Goal: Register for event/course

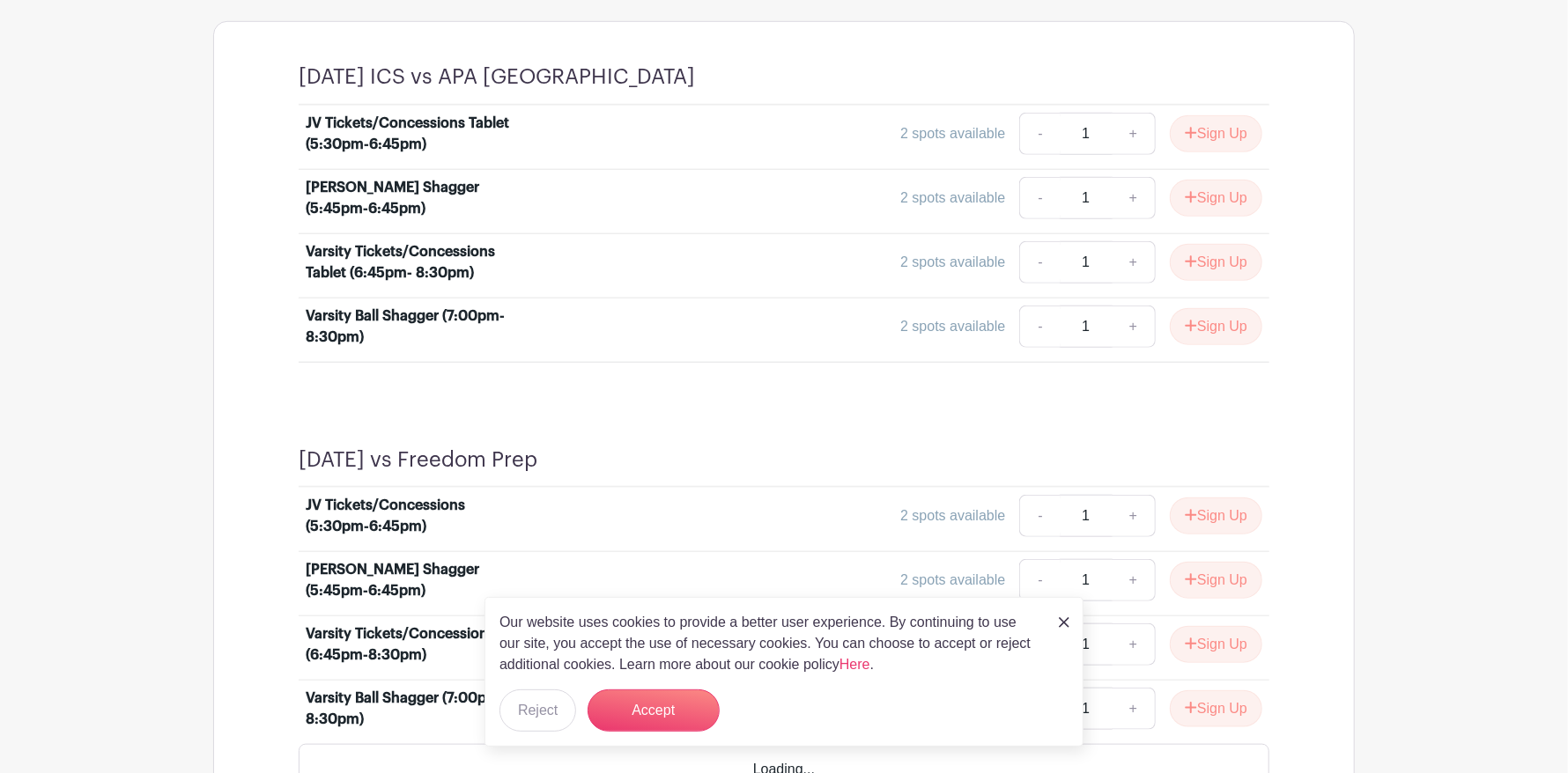
scroll to position [879, 0]
click at [1062, 624] on img at bounding box center [1064, 622] width 11 height 11
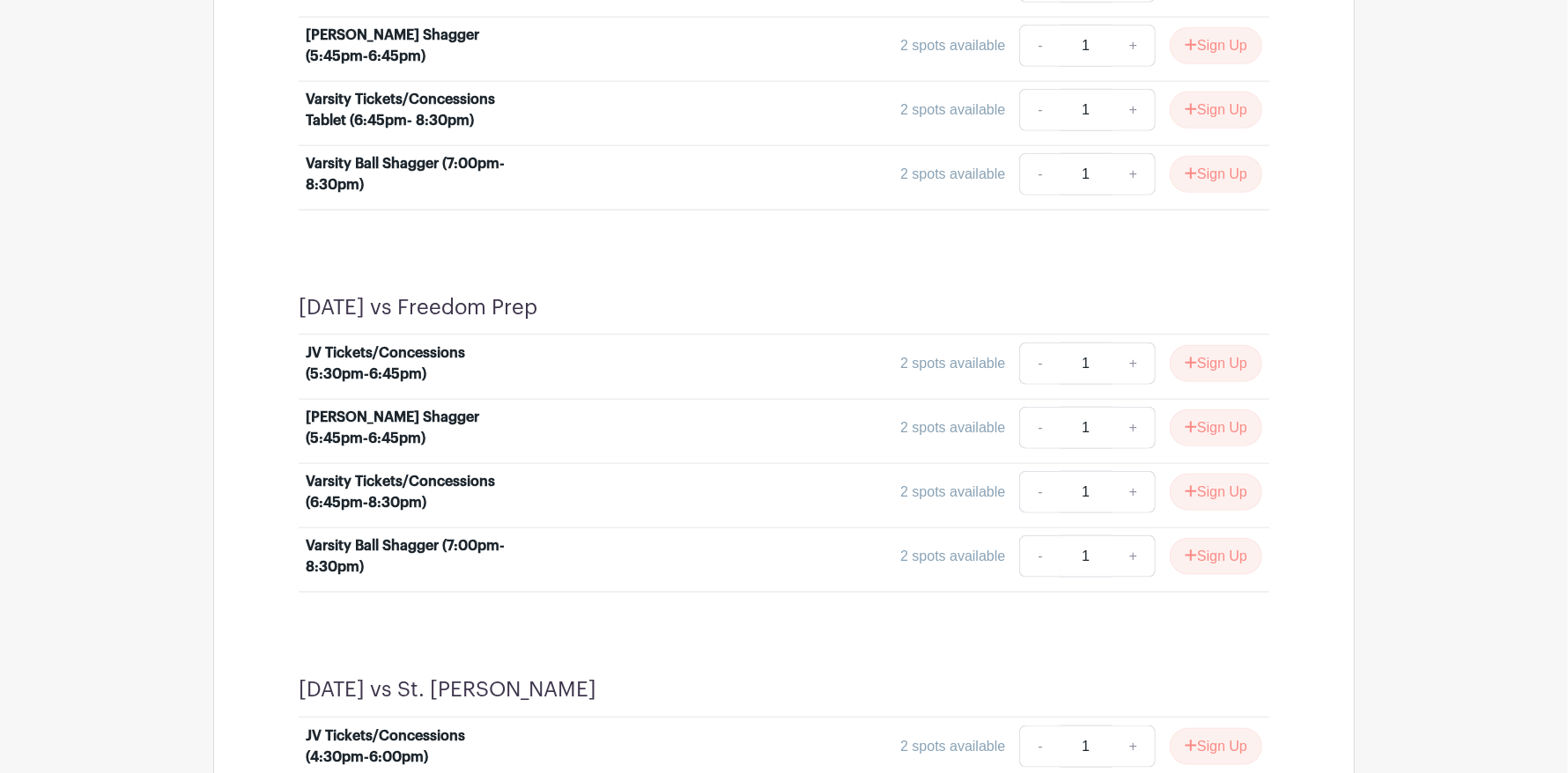
scroll to position [792, 0]
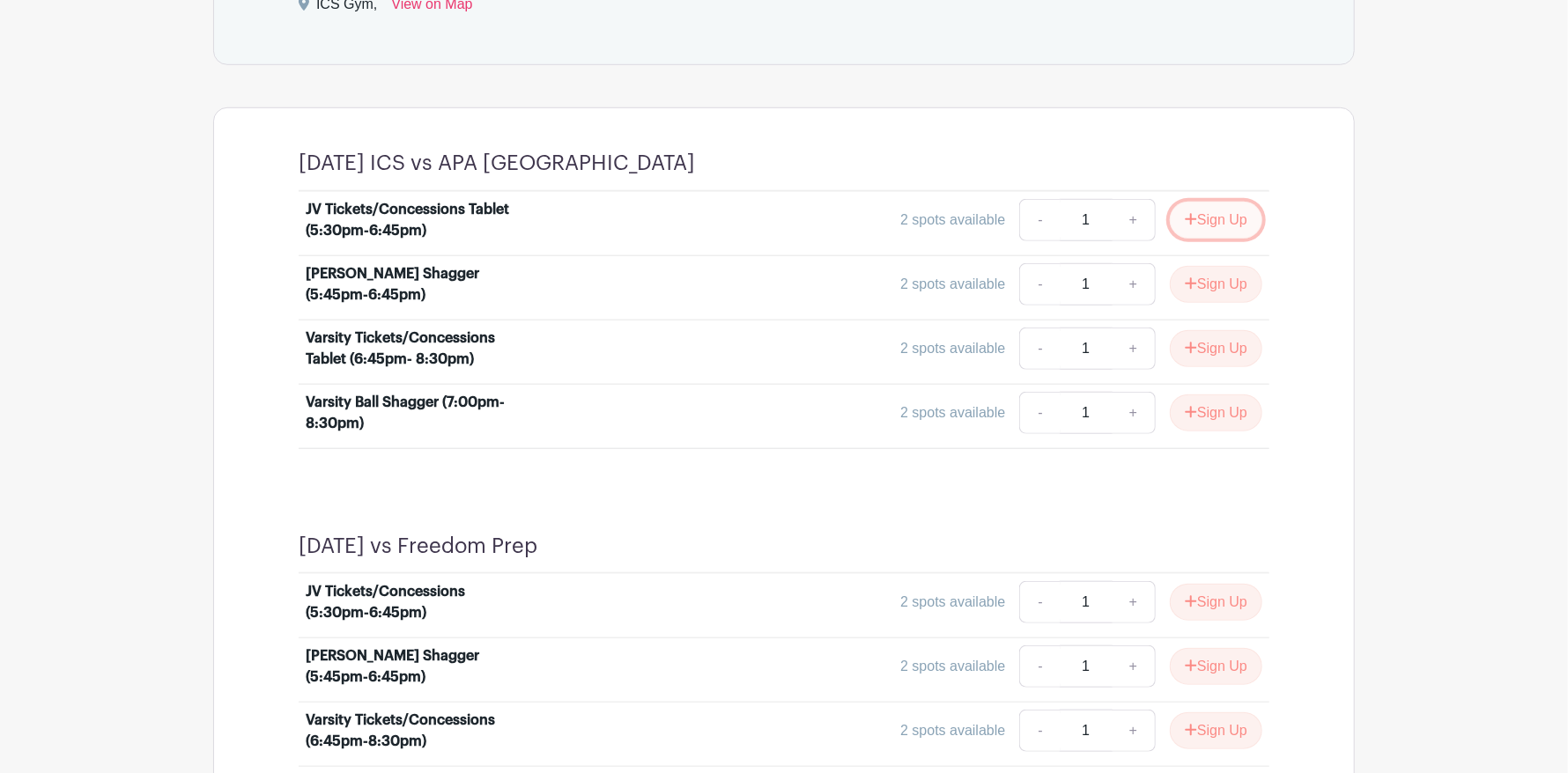
click at [1209, 217] on button "Sign Up" at bounding box center [1216, 221] width 93 height 37
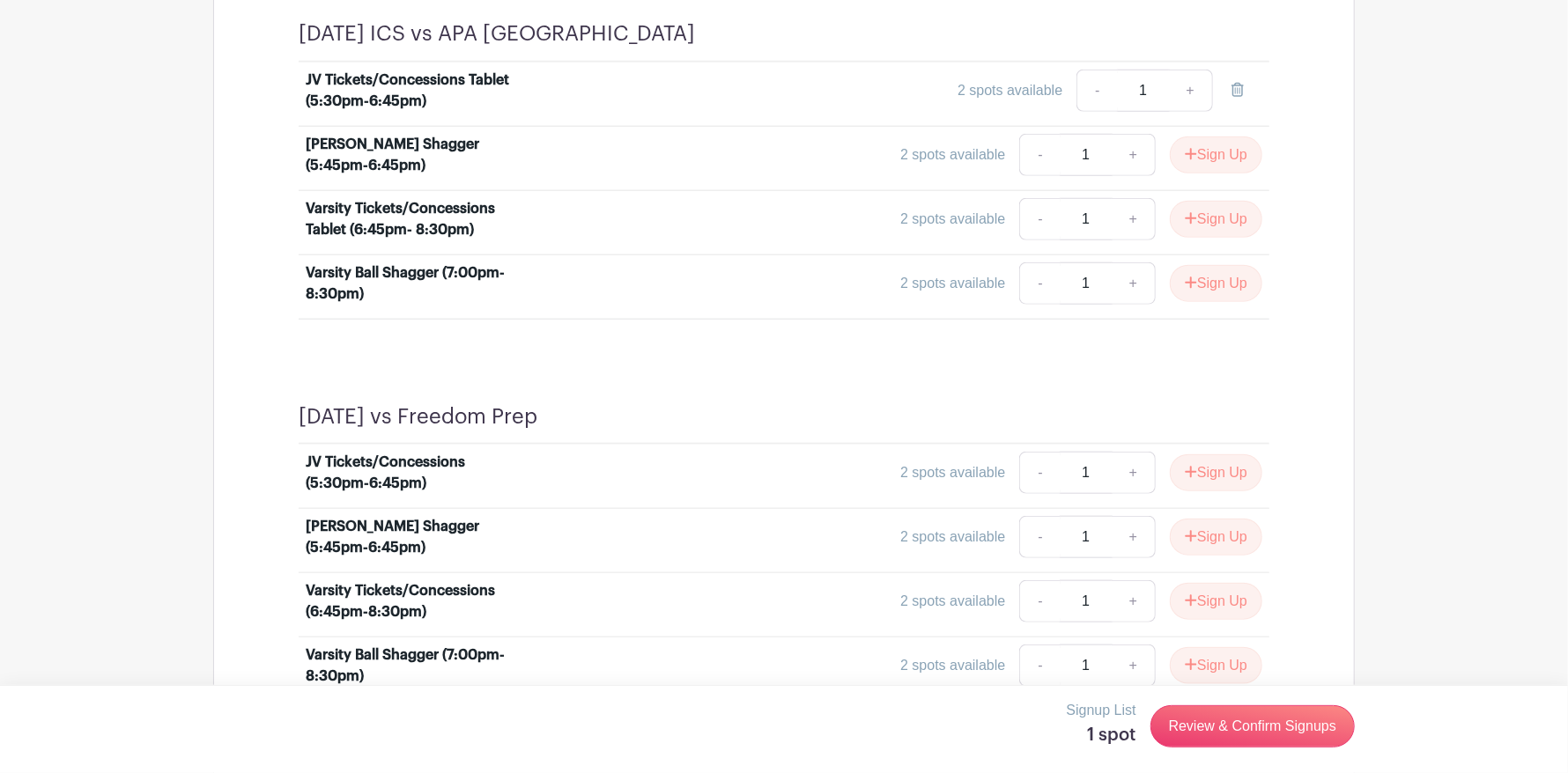
scroll to position [969, 0]
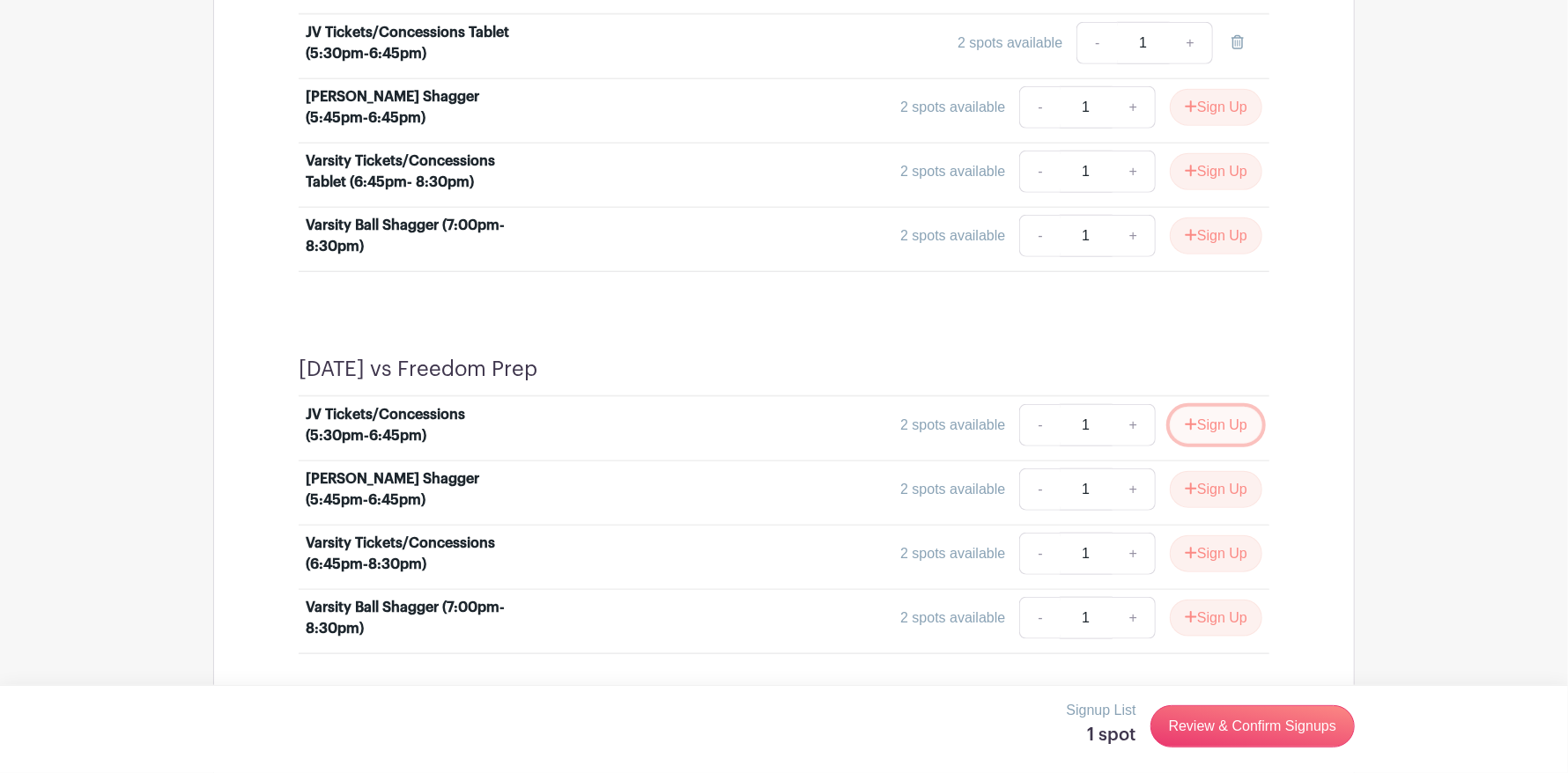
click at [1209, 421] on button "Sign Up" at bounding box center [1216, 426] width 93 height 37
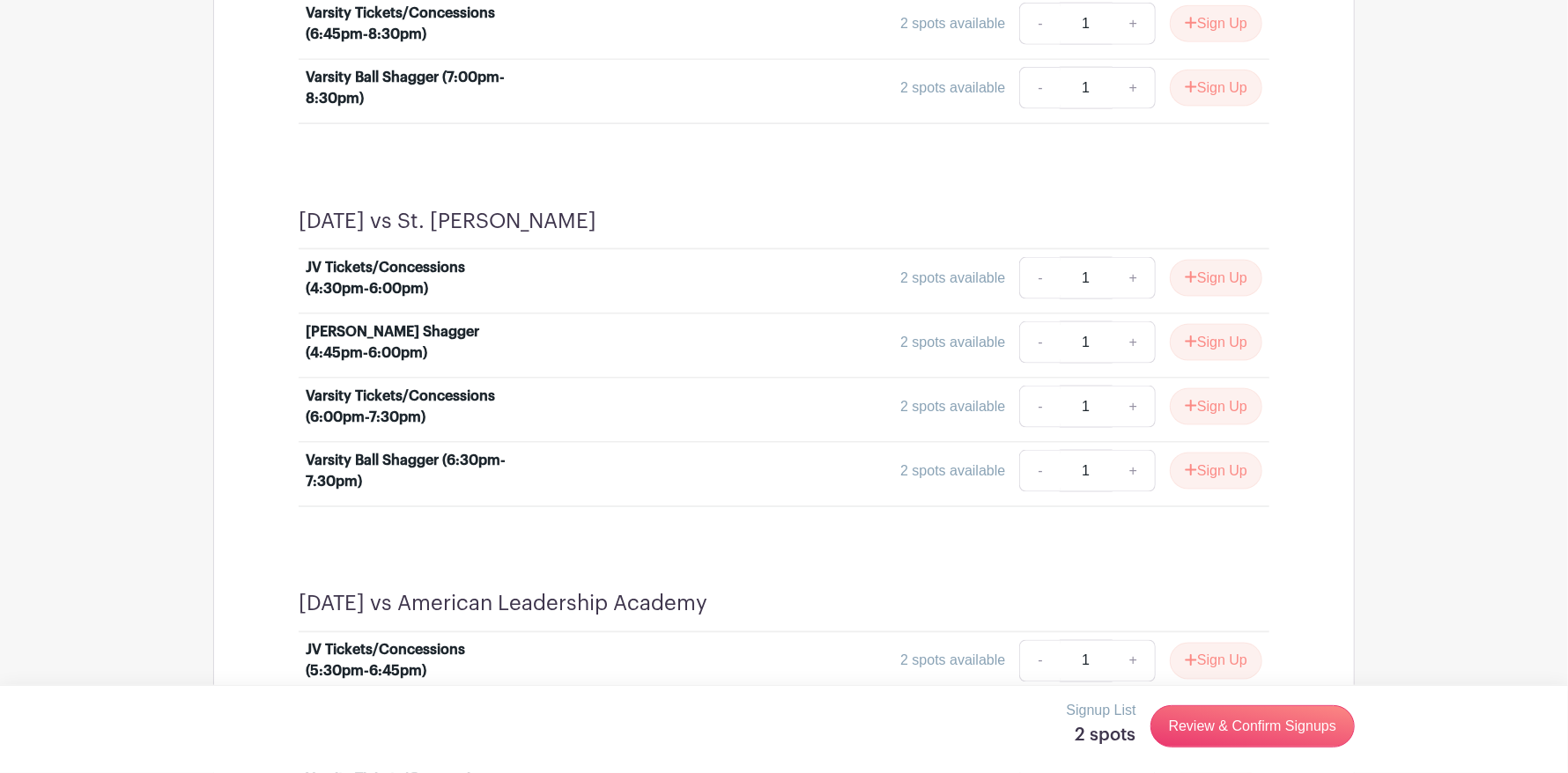
scroll to position [1672, 0]
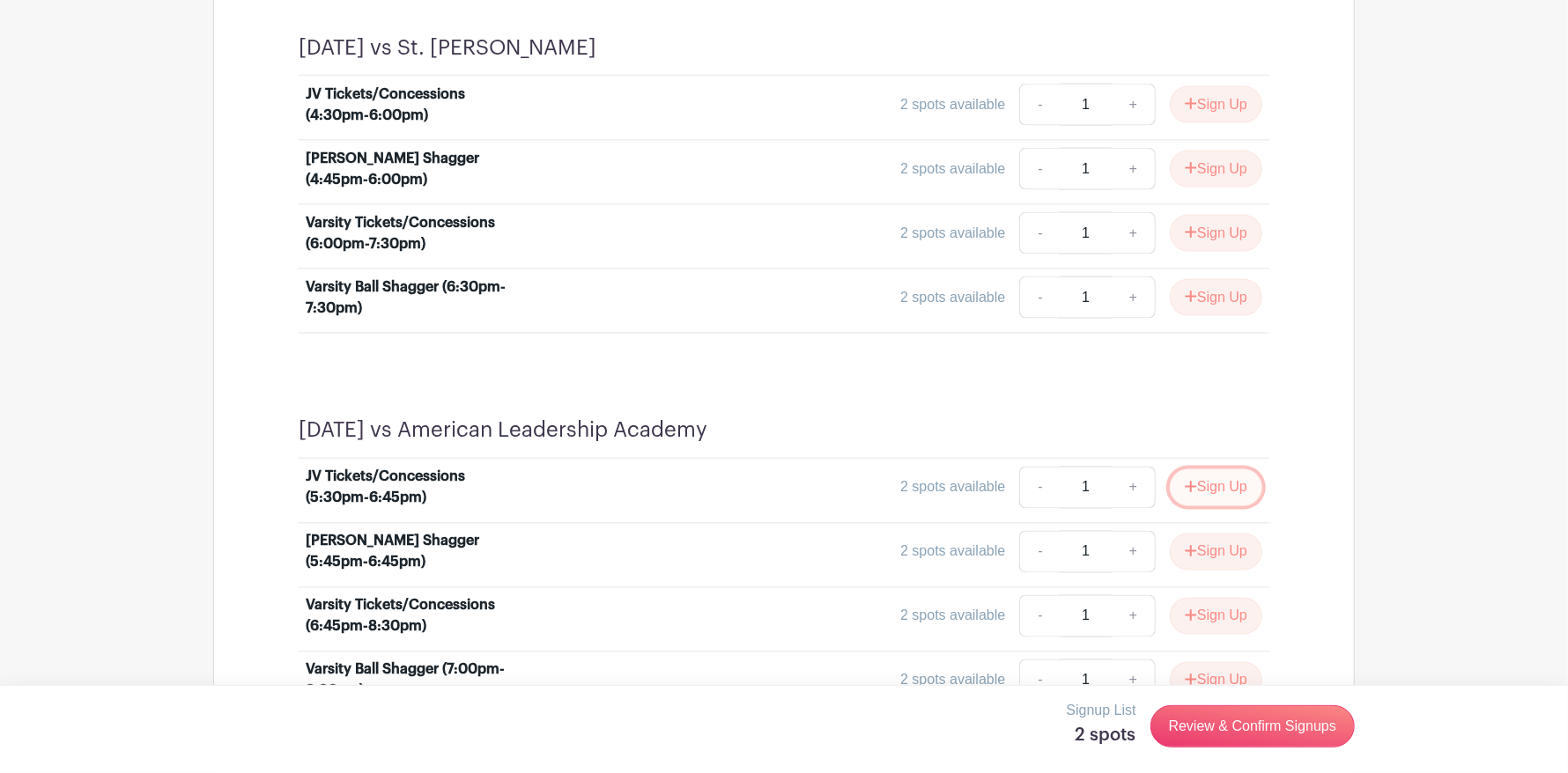
click at [1244, 483] on button "Sign Up" at bounding box center [1216, 488] width 93 height 37
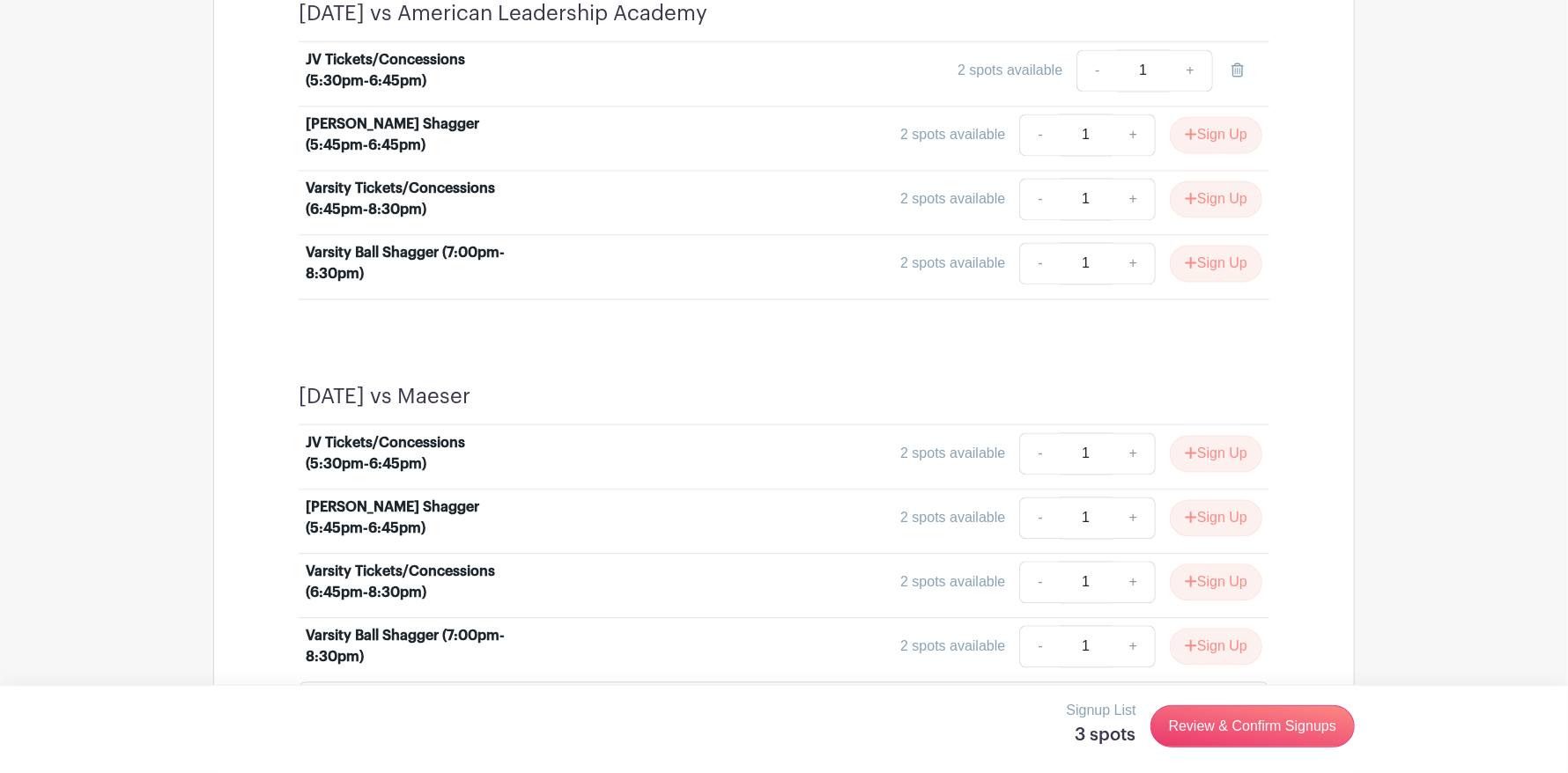
scroll to position [2114, 0]
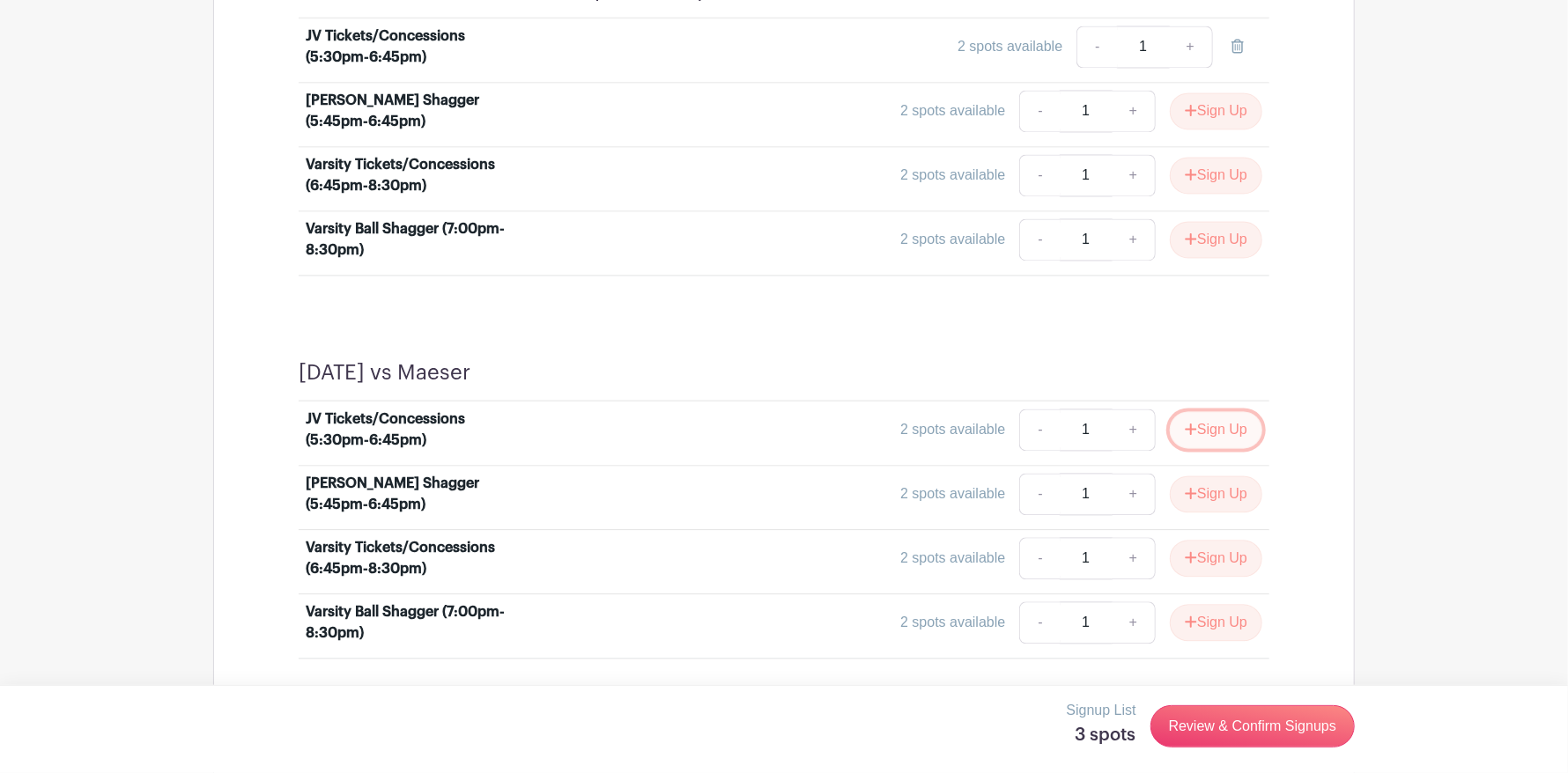
click at [1217, 423] on button "Sign Up" at bounding box center [1216, 430] width 93 height 37
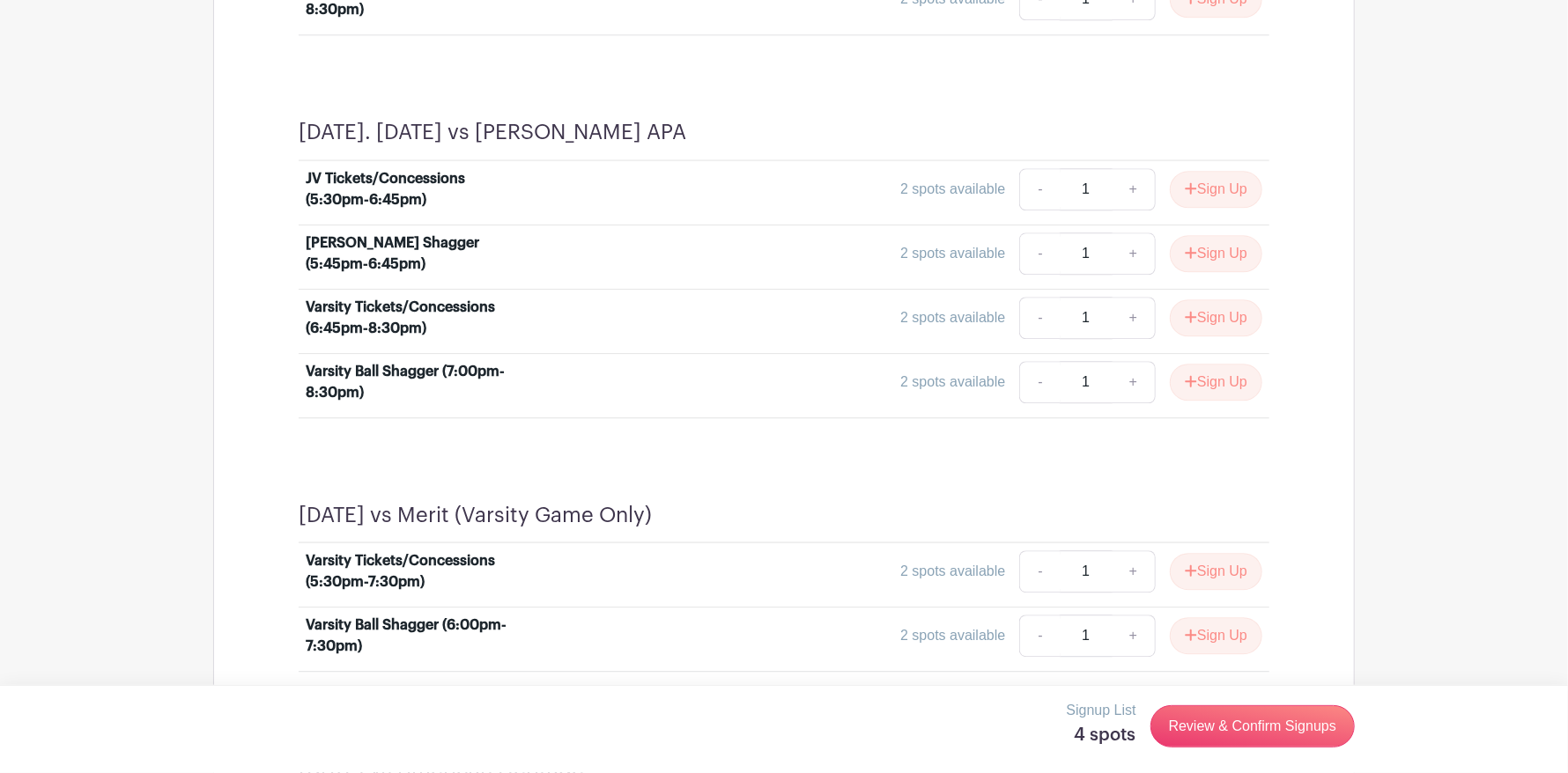
scroll to position [2729, 0]
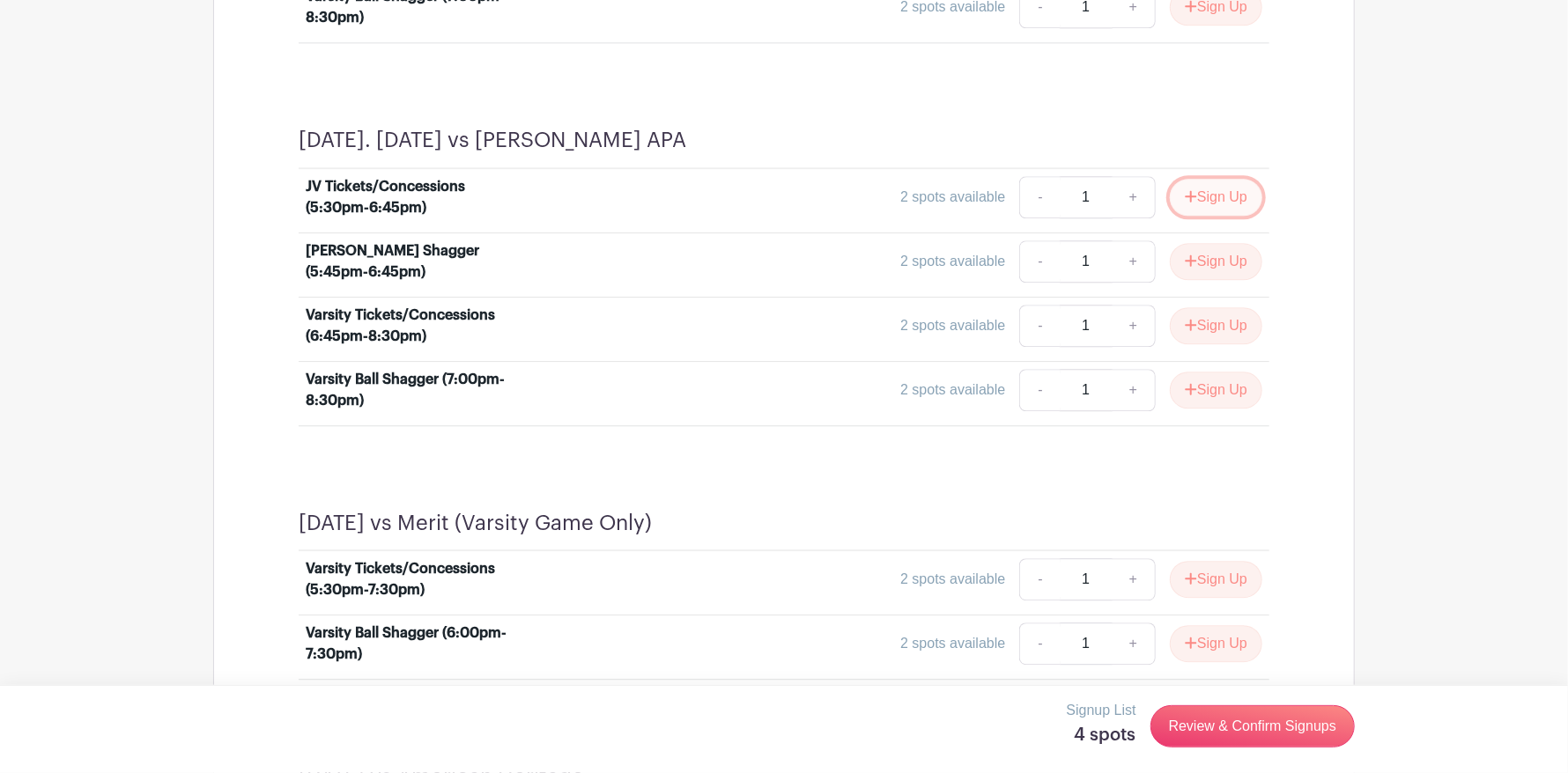
click at [1216, 191] on button "Sign Up" at bounding box center [1216, 197] width 93 height 37
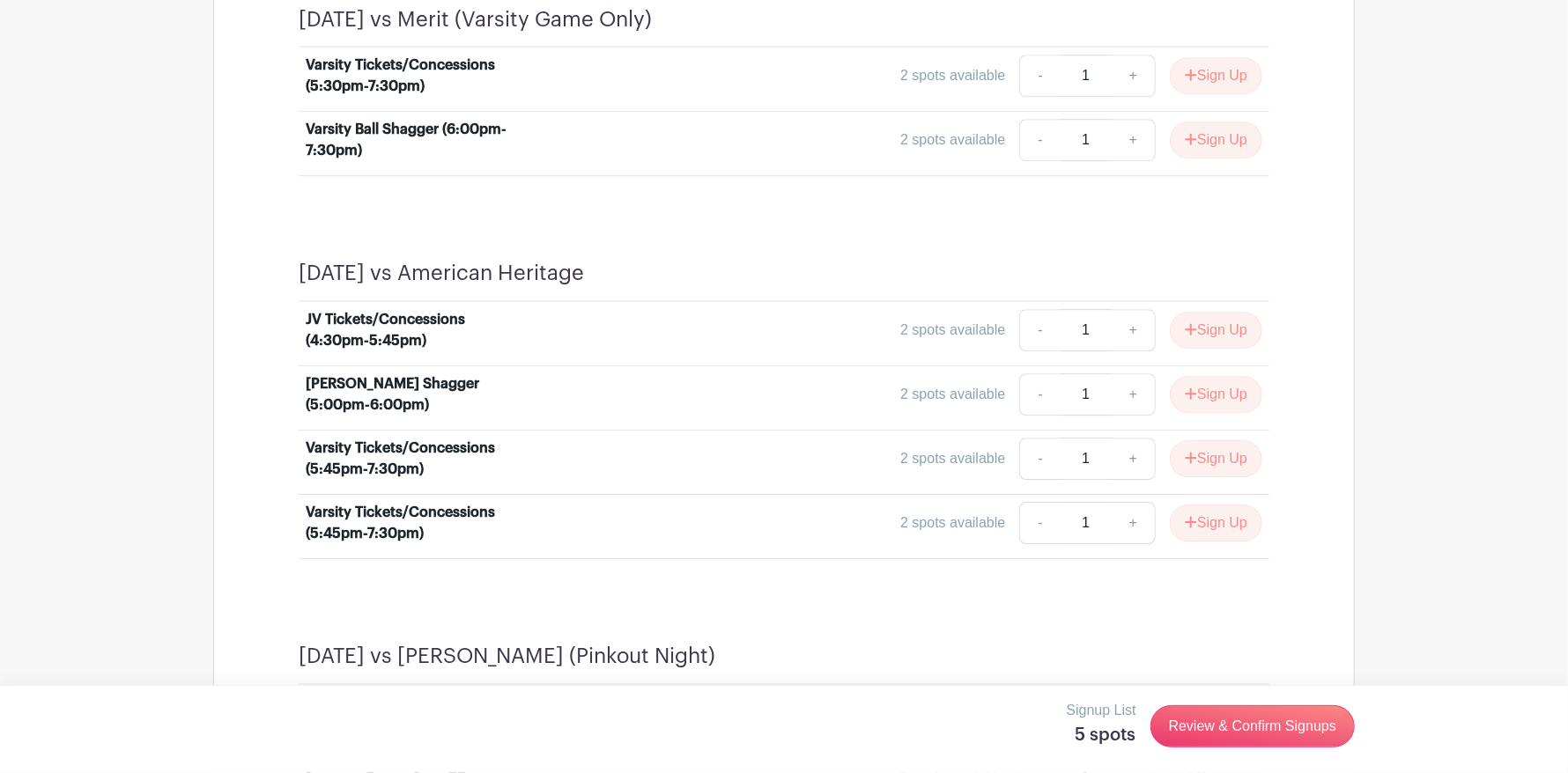
scroll to position [3258, 0]
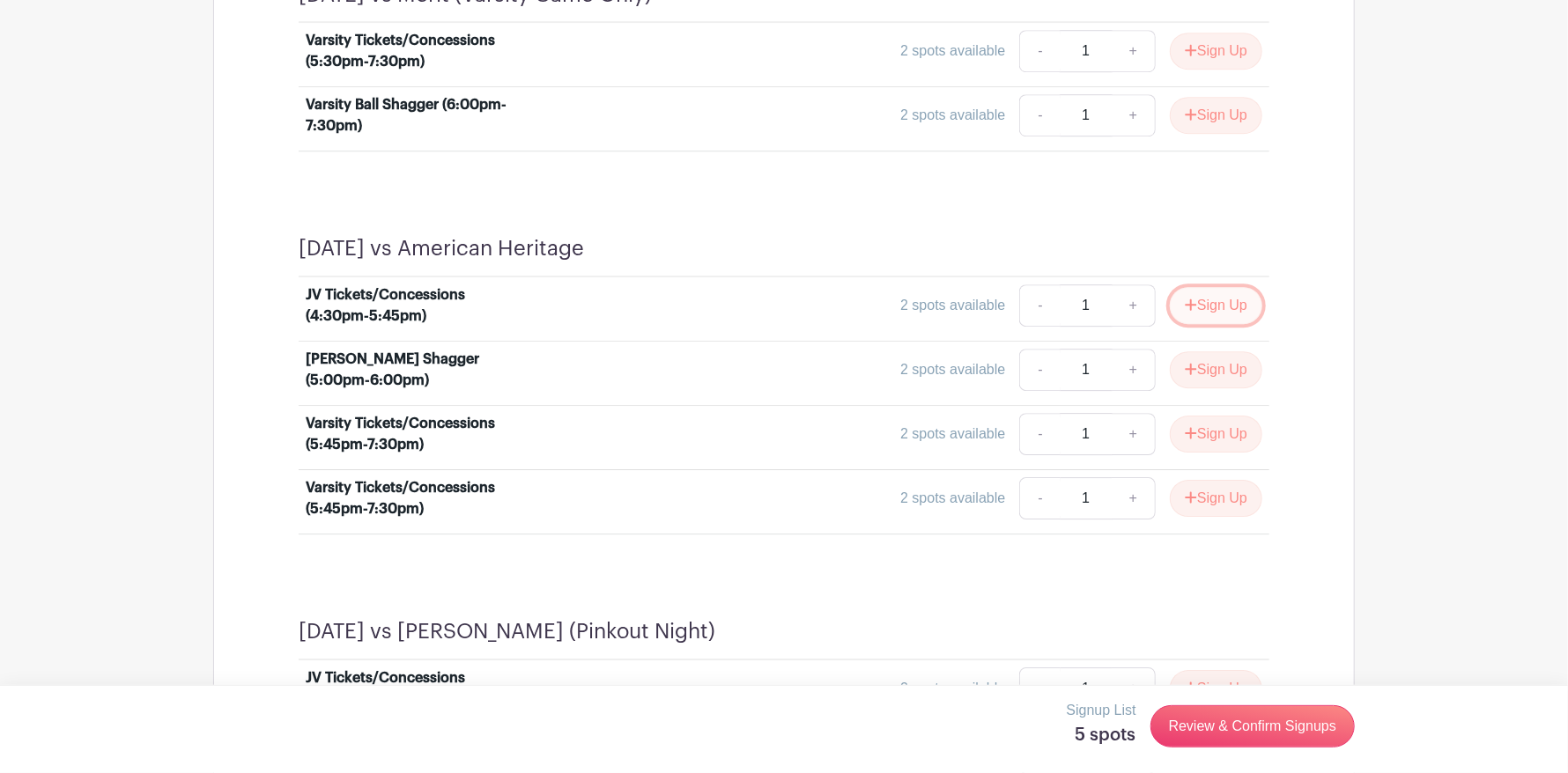
click at [1227, 306] on button "Sign Up" at bounding box center [1216, 306] width 93 height 37
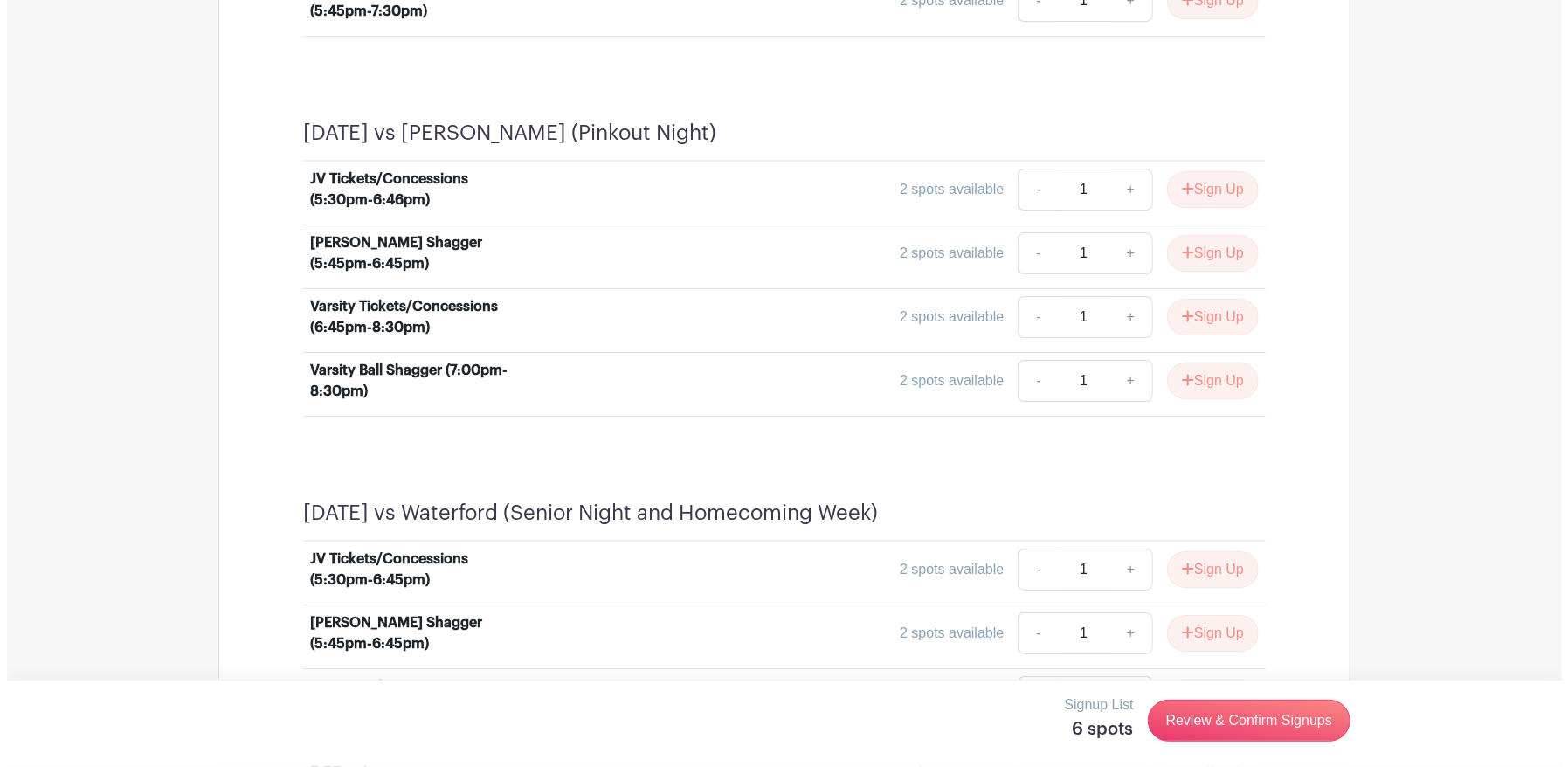
scroll to position [3903, 0]
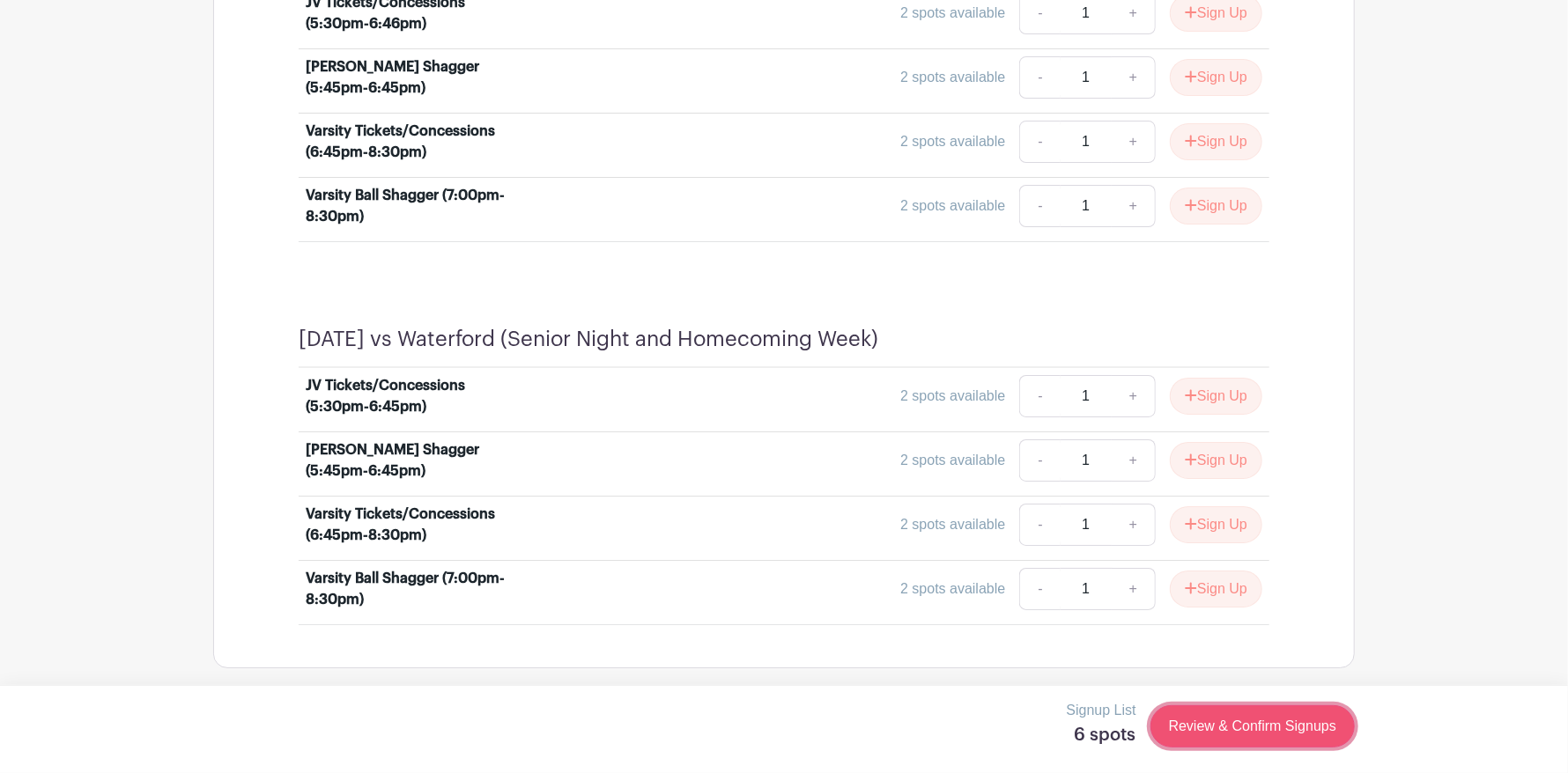
click at [1277, 724] on link "Review & Confirm Signups" at bounding box center [1252, 726] width 204 height 42
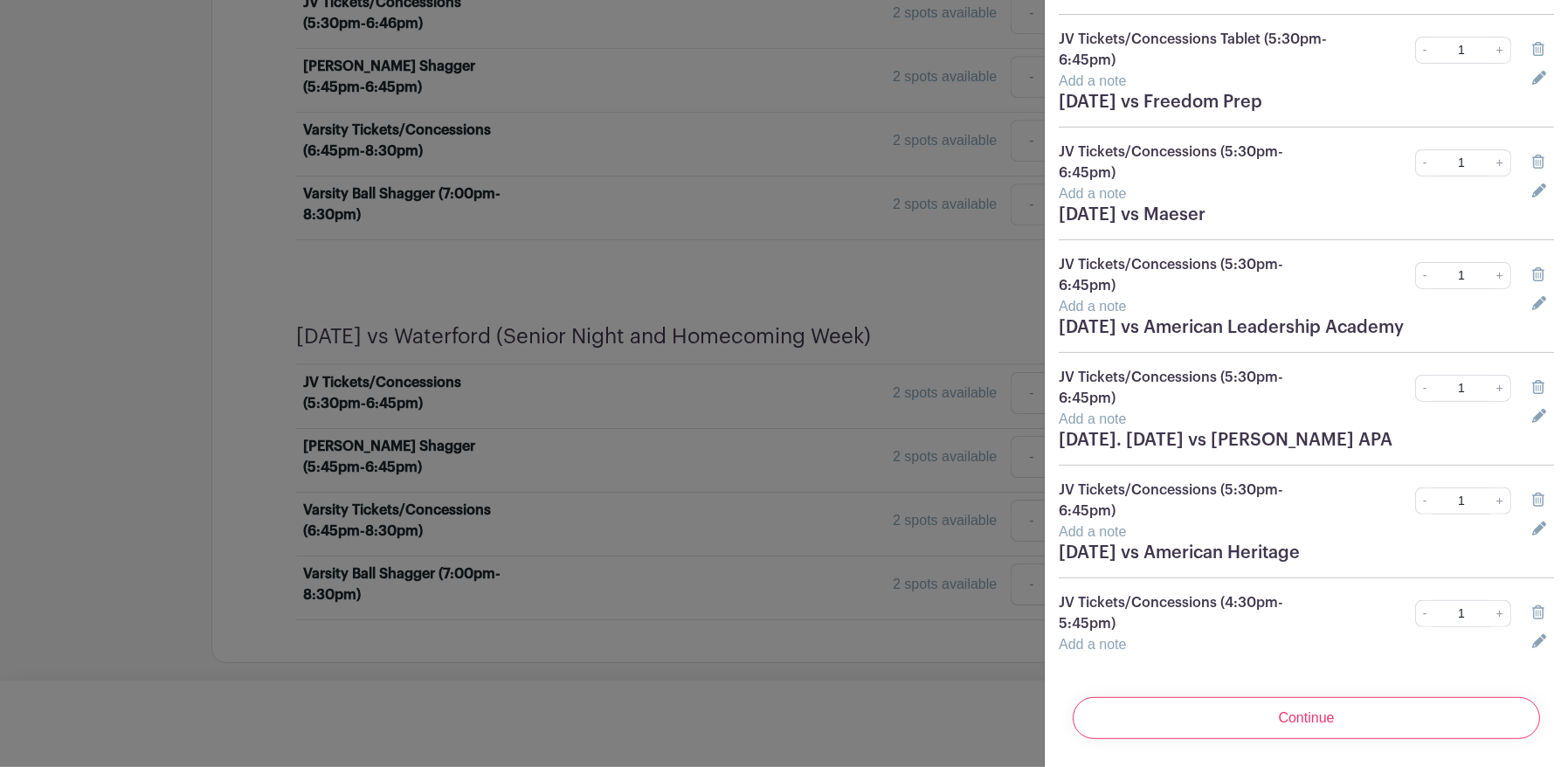
scroll to position [220, 0]
click at [1279, 707] on input "Continue" at bounding box center [1307, 718] width 468 height 42
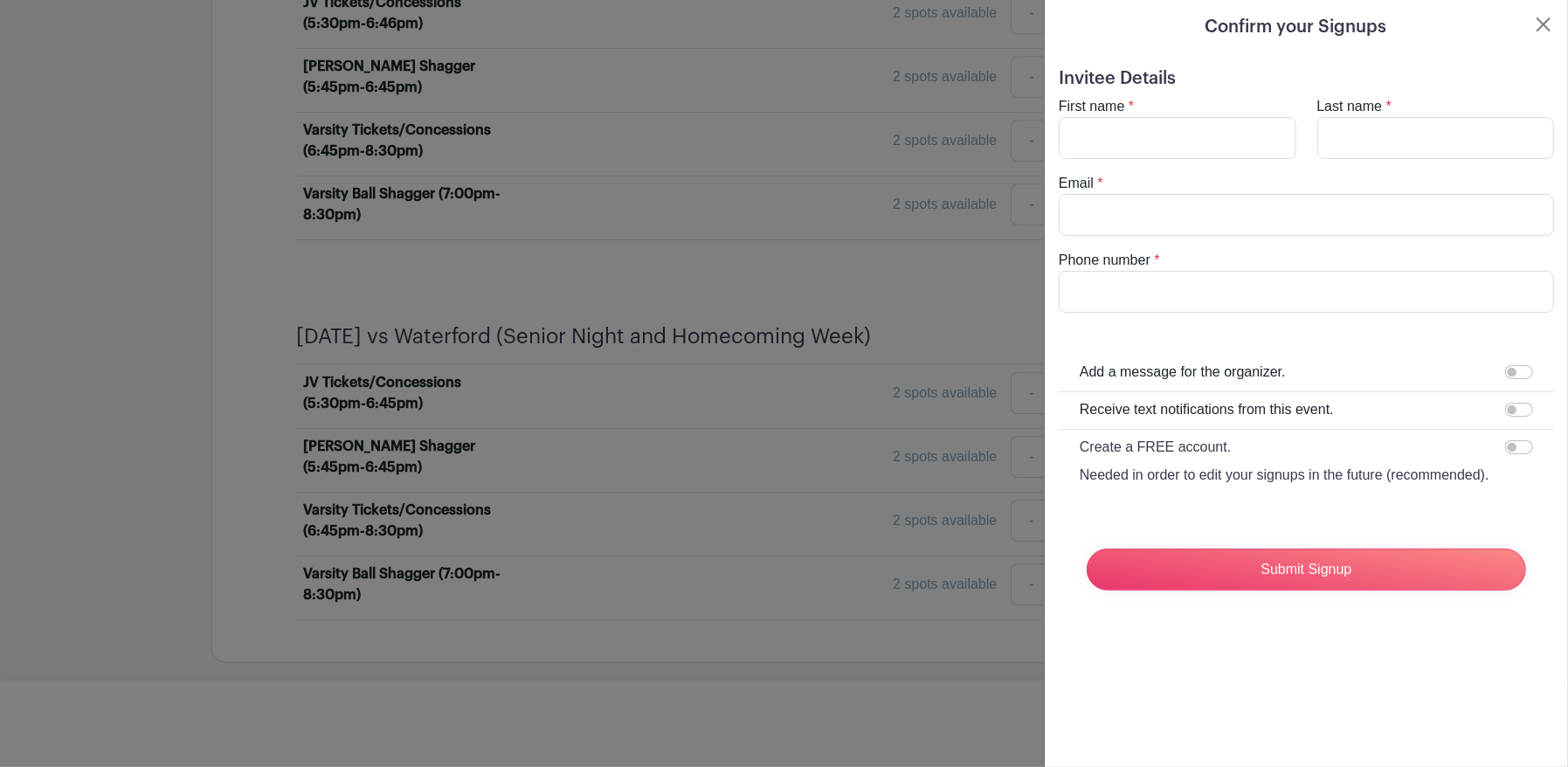
scroll to position [0, 0]
click at [1182, 138] on input "First name" at bounding box center [1178, 138] width 238 height 42
type input "Korey"
type input "Barber"
type input "koreybarber@gmail.com"
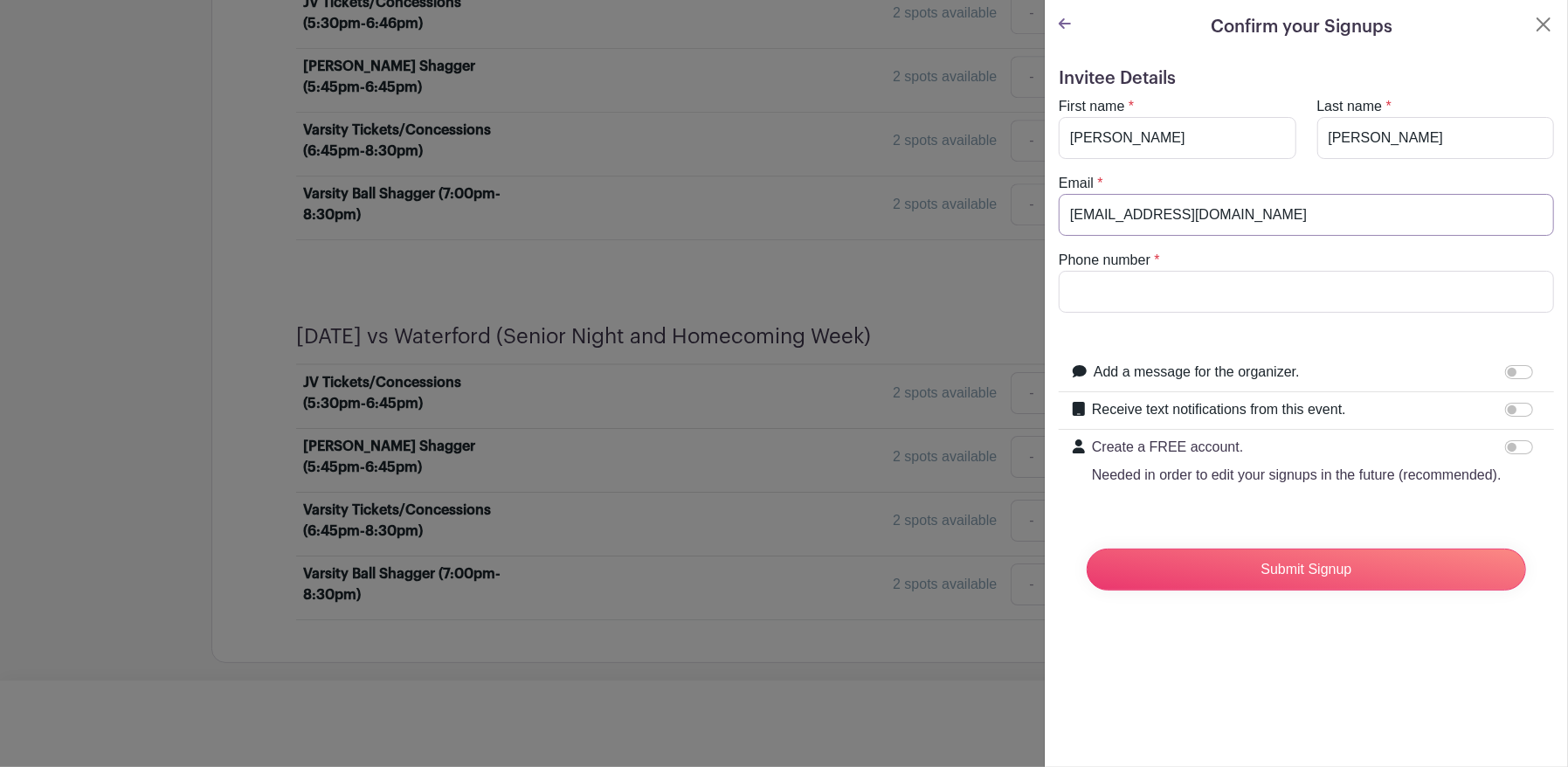
type input "5093020981"
click at [1508, 406] on input "Receive text notifications from this event." at bounding box center [1519, 410] width 28 height 14
checkbox input "true"
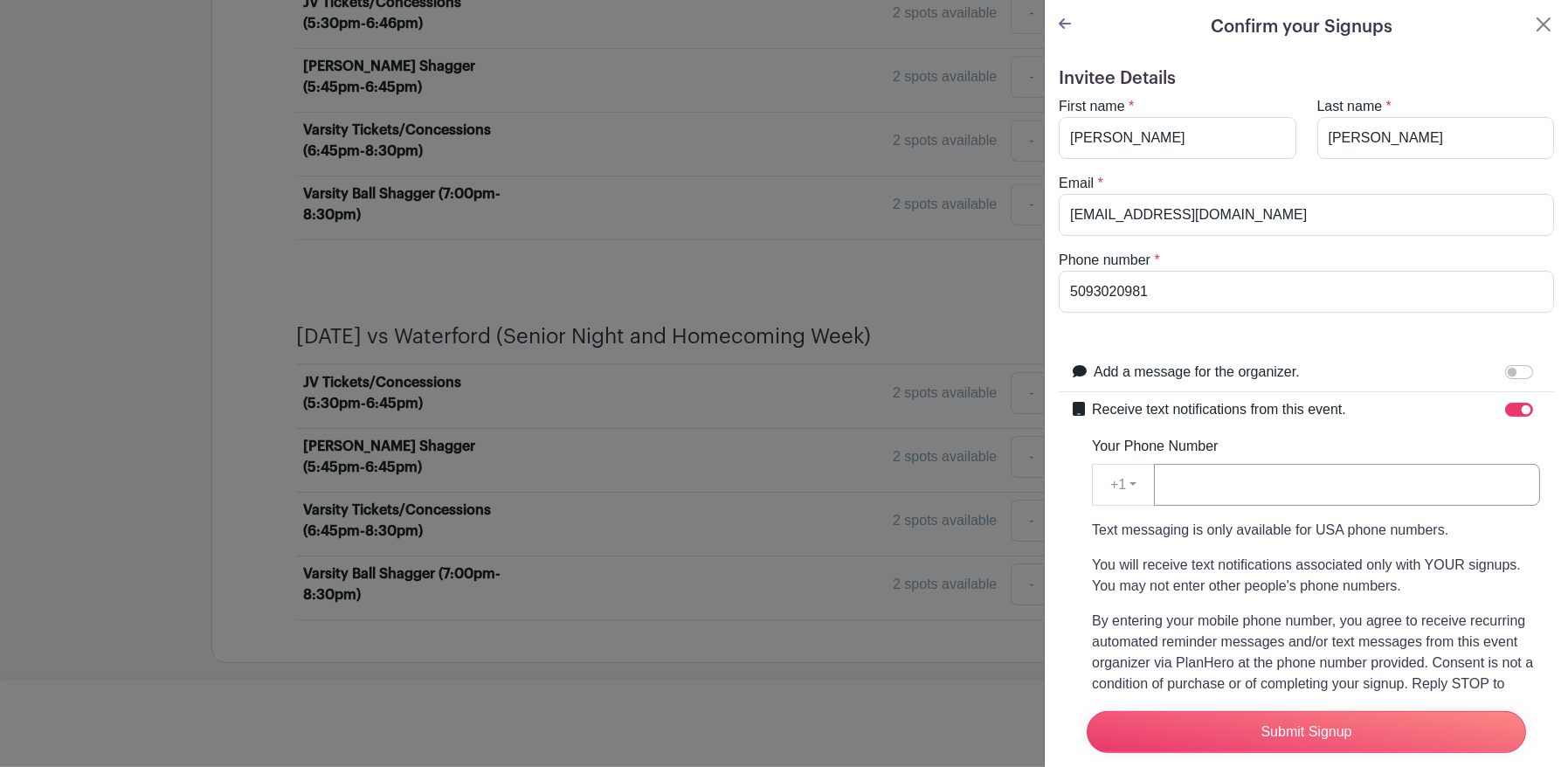
click at [1293, 489] on input "Your Phone Number" at bounding box center [1347, 484] width 386 height 42
type input "5093020981"
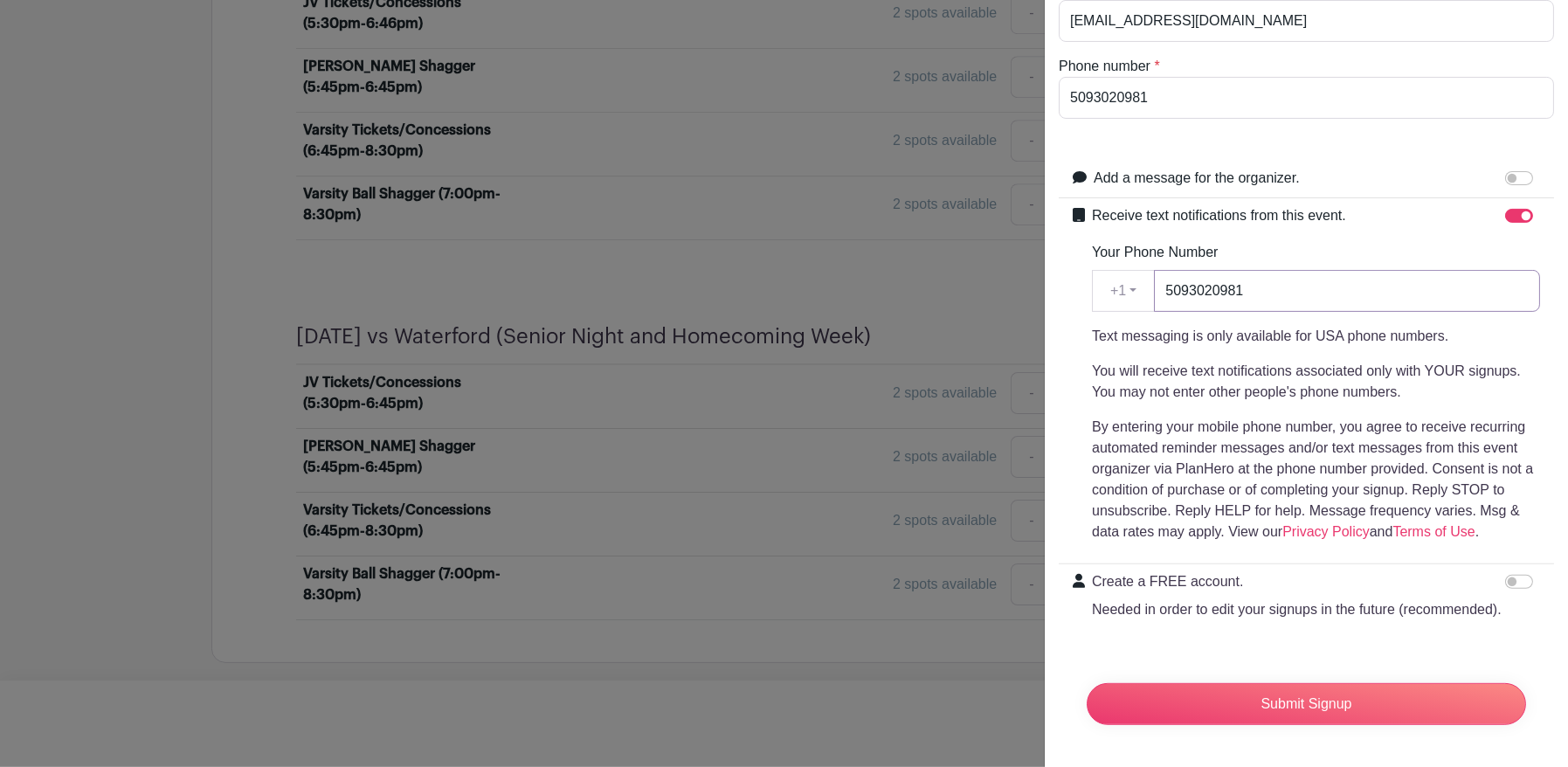
scroll to position [226, 0]
click at [1508, 575] on input "Create a FREE account. Needed in order to edit your signups in the future (reco…" at bounding box center [1519, 582] width 28 height 14
checkbox input "true"
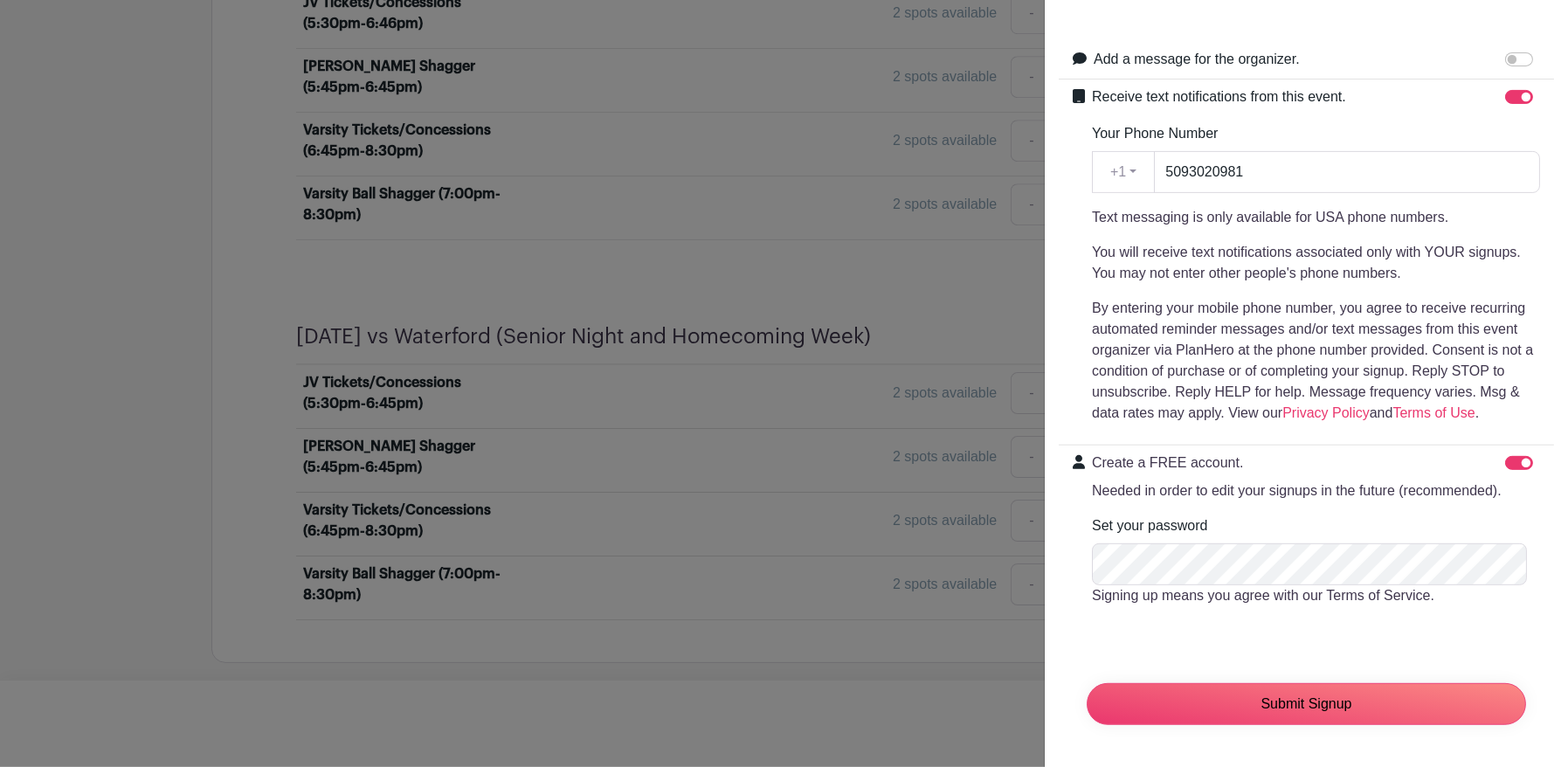
scroll to position [345, 0]
click at [1325, 684] on input "Submit Signup" at bounding box center [1306, 704] width 439 height 42
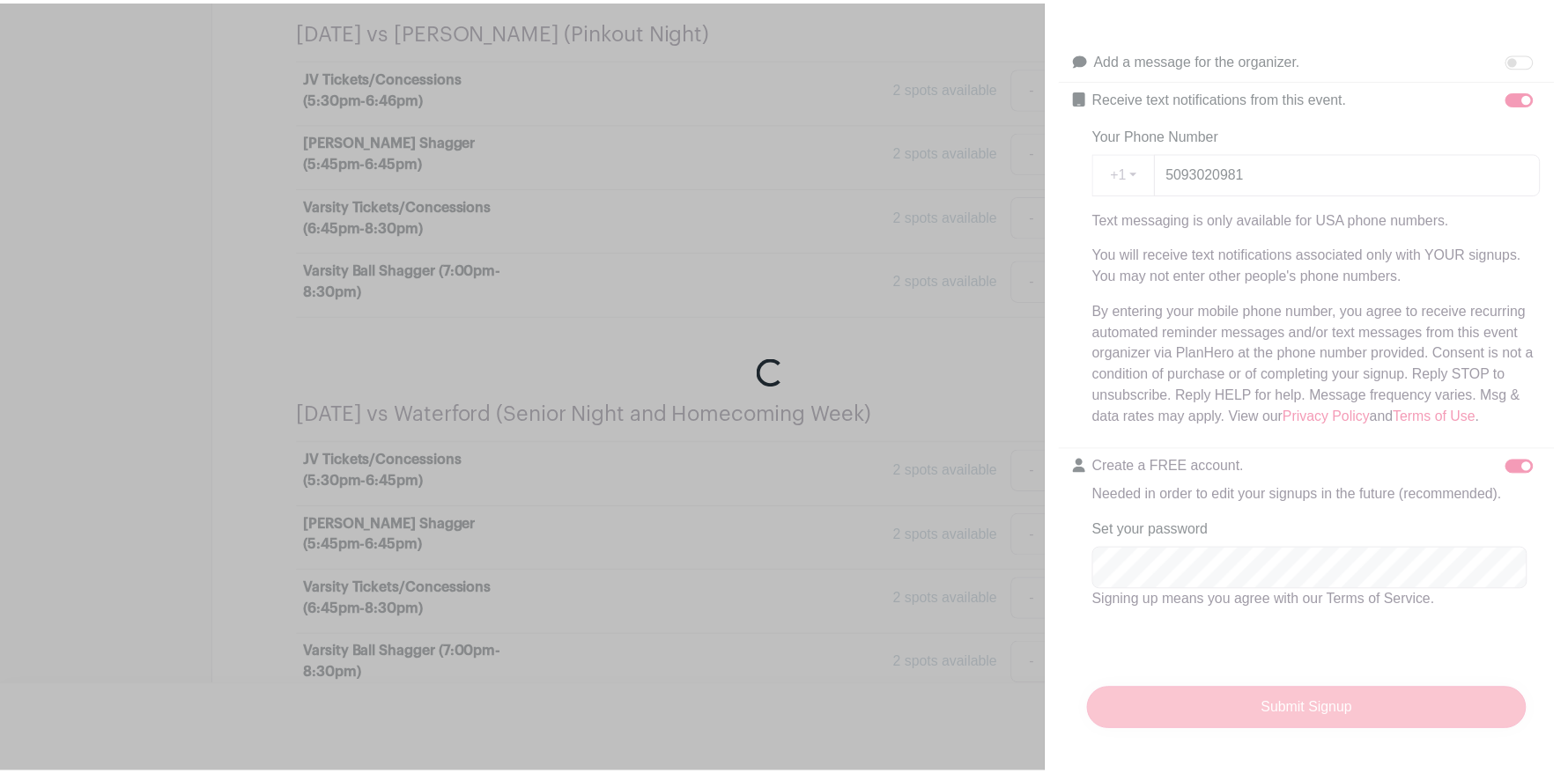
scroll to position [4154, 0]
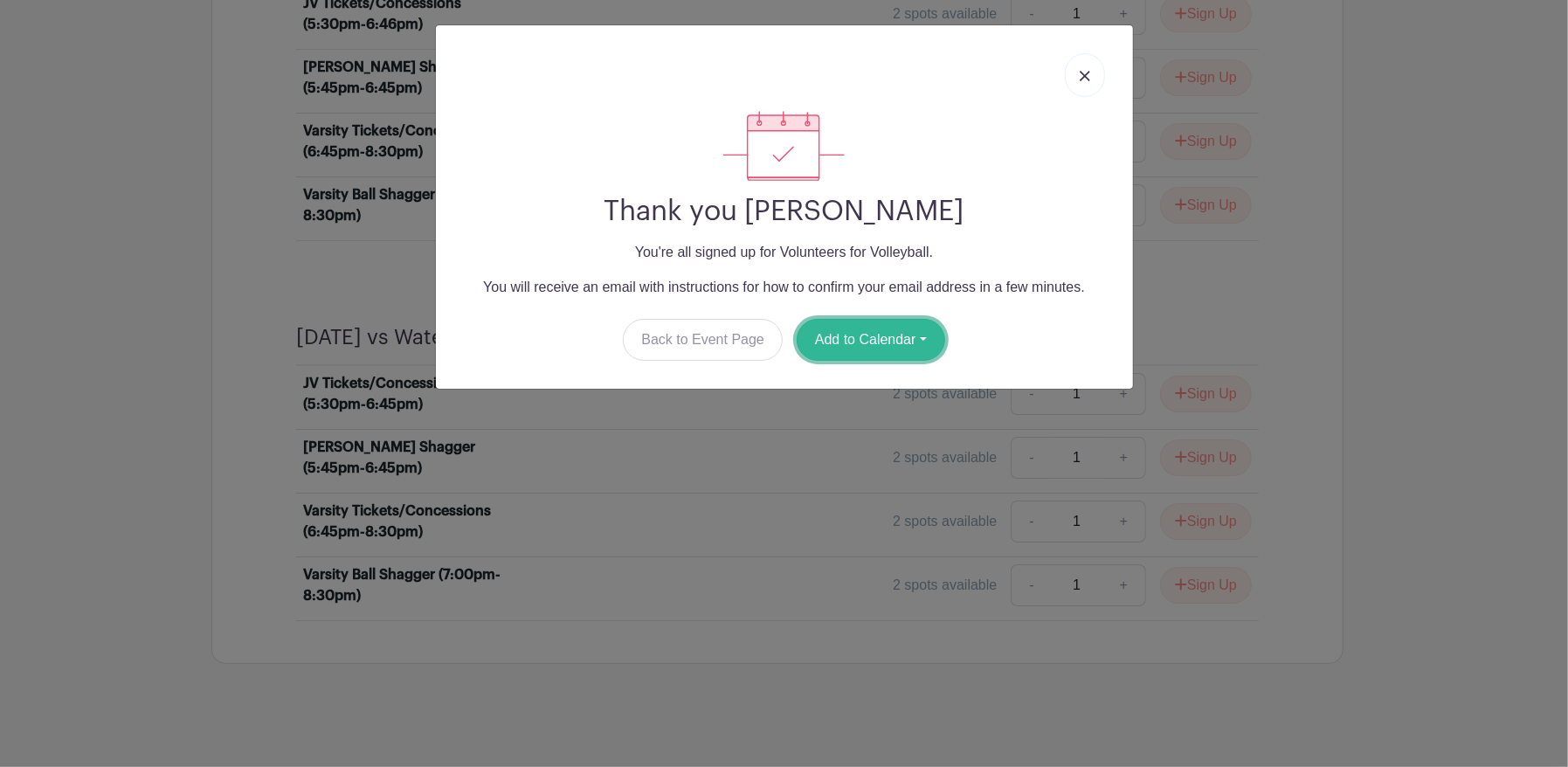
click at [853, 333] on button "Add to Calendar" at bounding box center [872, 339] width 149 height 42
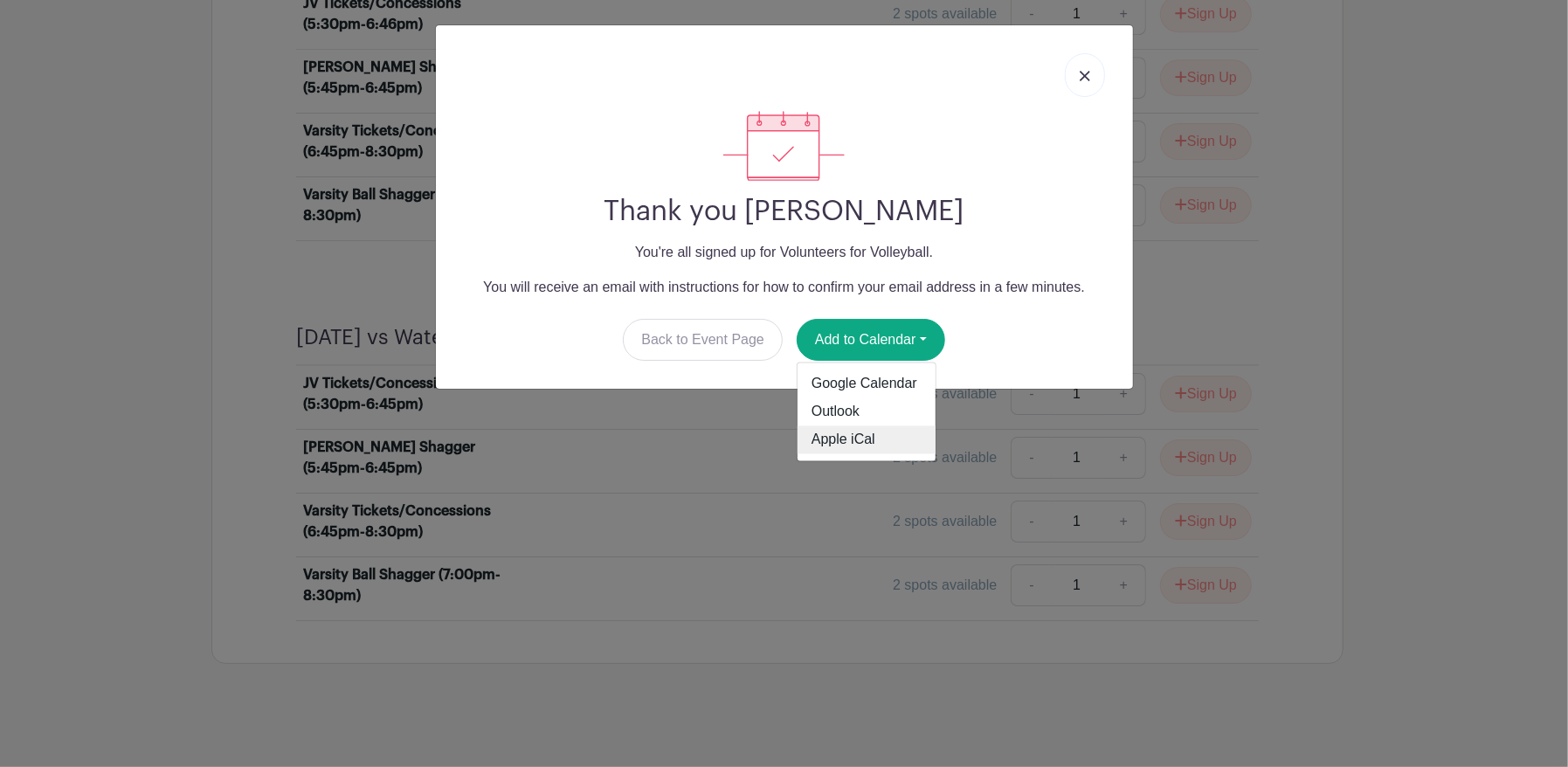
click at [834, 434] on link "Apple iCal" at bounding box center [867, 440] width 138 height 28
click at [1314, 212] on div "Thank you Korey Barber You're all signed up for Volunteers for Volleyball. You …" at bounding box center [784, 384] width 1568 height 767
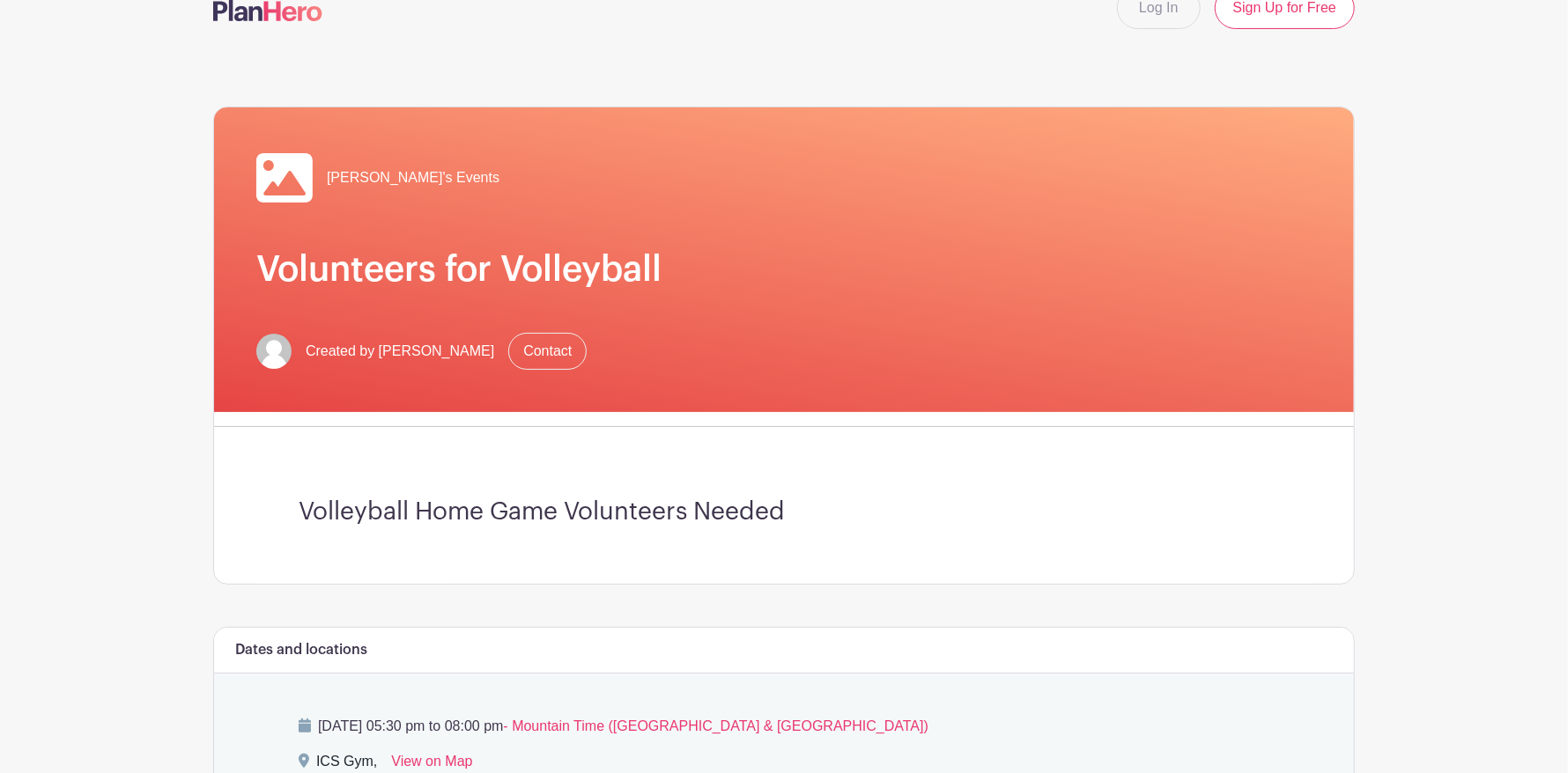
scroll to position [0, 0]
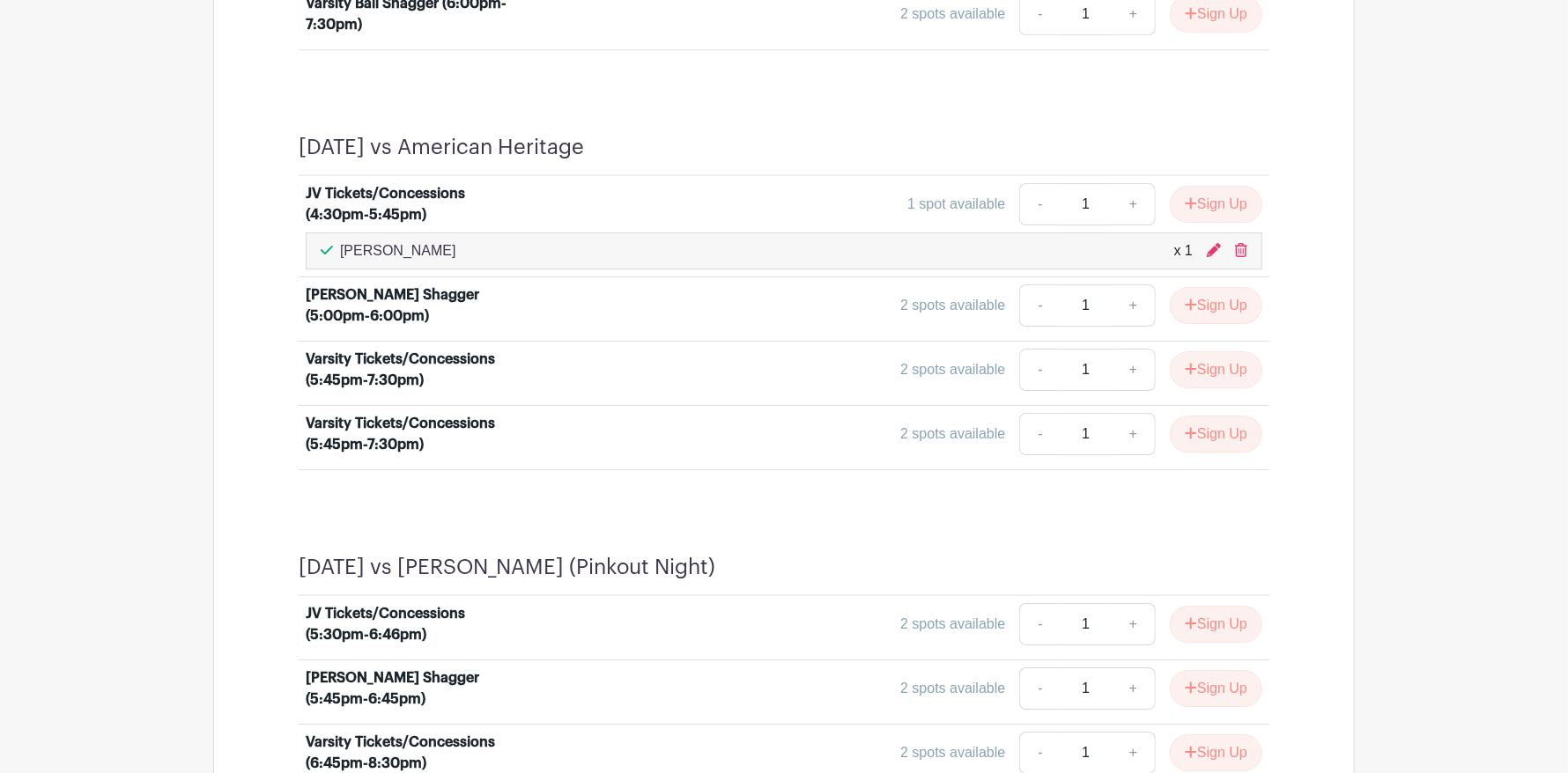
scroll to position [4051, 0]
